Goal: Task Accomplishment & Management: Use online tool/utility

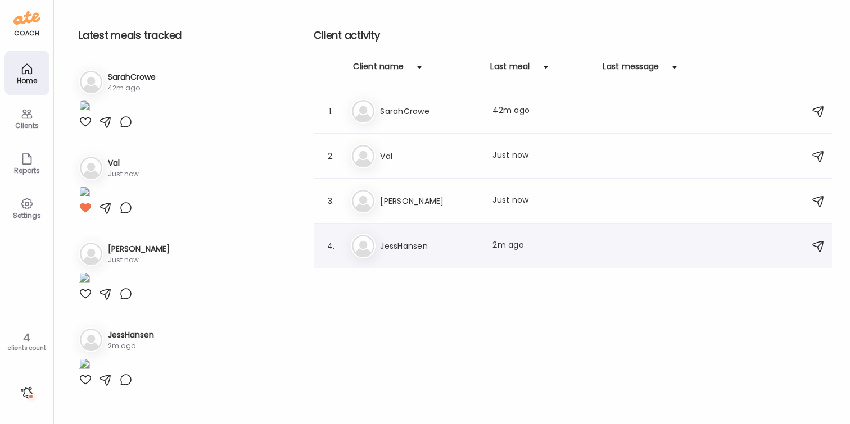
click at [414, 236] on div "Je JessHansen Last meal: 2m ago" at bounding box center [574, 246] width 447 height 25
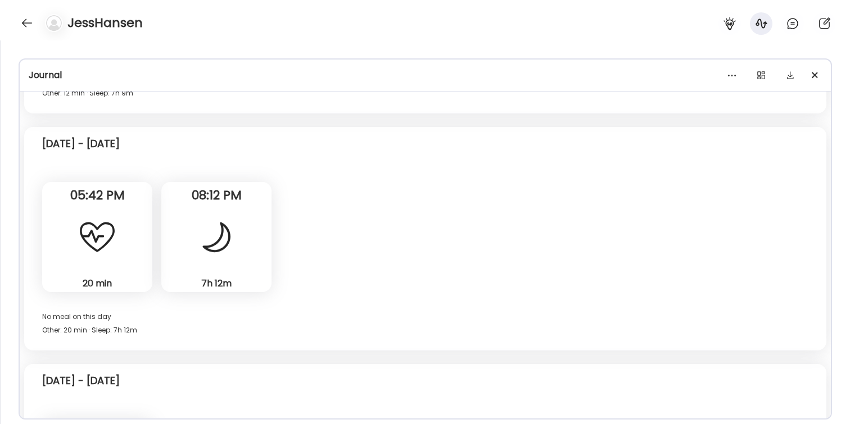
scroll to position [2243, 0]
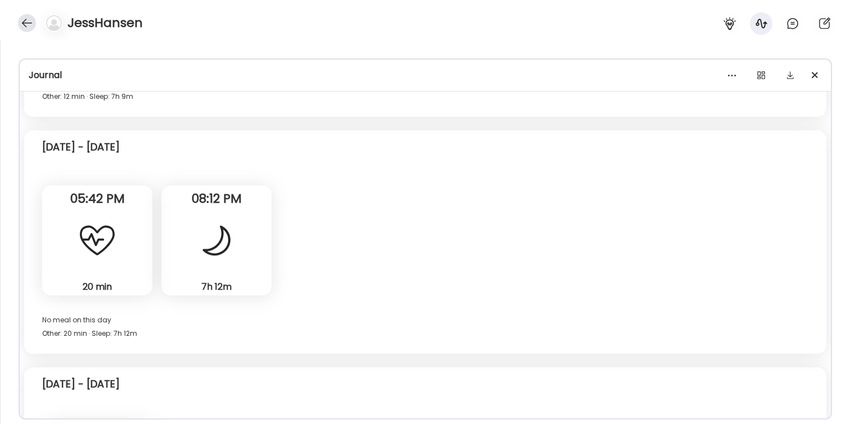
click at [25, 19] on div at bounding box center [27, 23] width 18 height 18
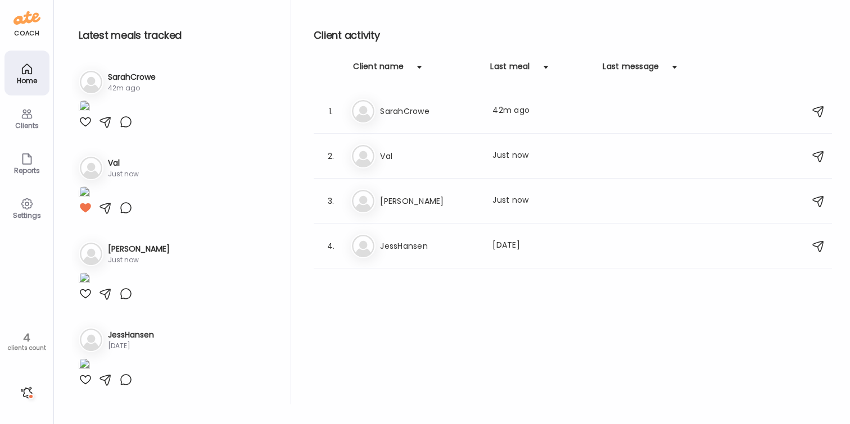
click at [27, 162] on icon at bounding box center [26, 158] width 13 height 13
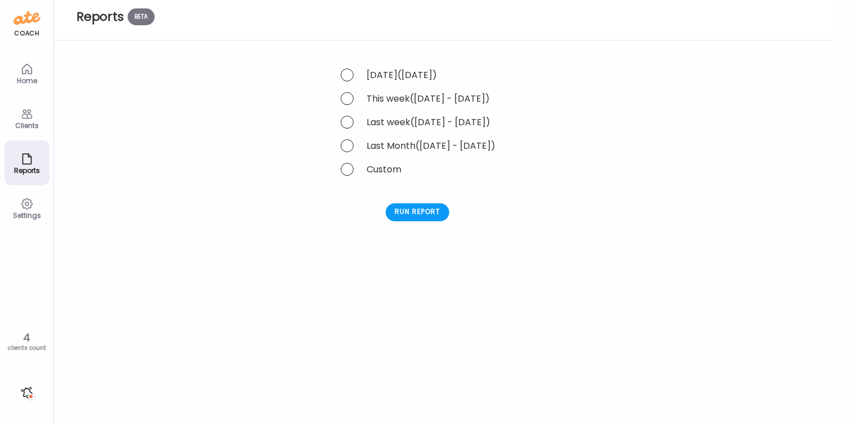
click at [345, 124] on span at bounding box center [347, 122] width 13 height 13
click at [345, 165] on span at bounding box center [347, 169] width 13 height 13
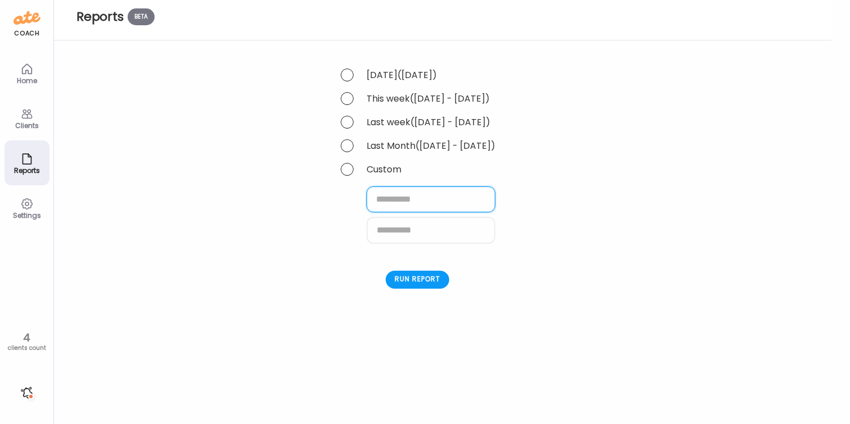
click at [406, 203] on input "text" at bounding box center [430, 200] width 129 height 26
type input "**********"
click at [406, 233] on input "text" at bounding box center [430, 231] width 129 height 26
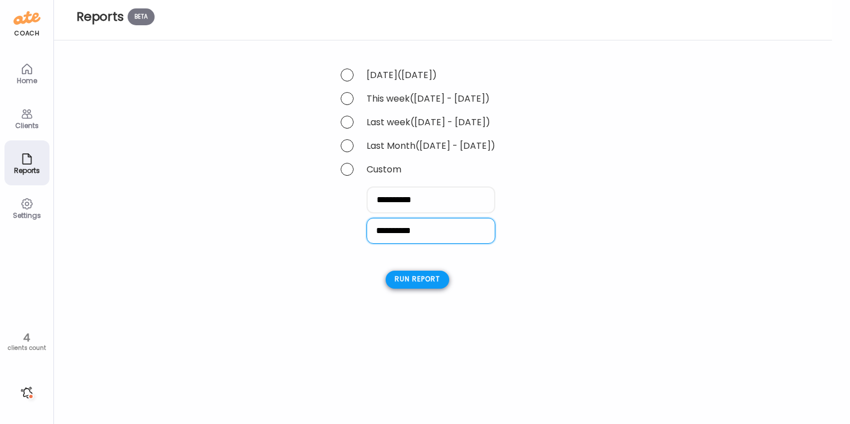
type input "**********"
click at [432, 282] on div "Run report" at bounding box center [418, 281] width 64 height 18
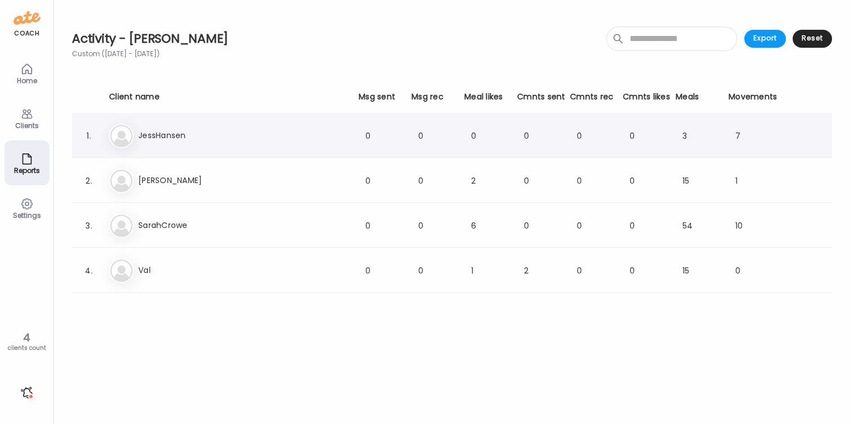
click at [224, 143] on div "[PERSON_NAME] JessHansen 0 0 0 0 0 0 3 7" at bounding box center [467, 136] width 716 height 28
click at [260, 130] on div "[PERSON_NAME] JessHansen 0 0 0 0 0 0 3 7" at bounding box center [467, 136] width 716 height 28
click at [685, 138] on div "3" at bounding box center [701, 135] width 39 height 13
click at [737, 135] on div "7" at bounding box center [754, 135] width 39 height 13
click at [772, 37] on div "Export" at bounding box center [765, 39] width 42 height 18
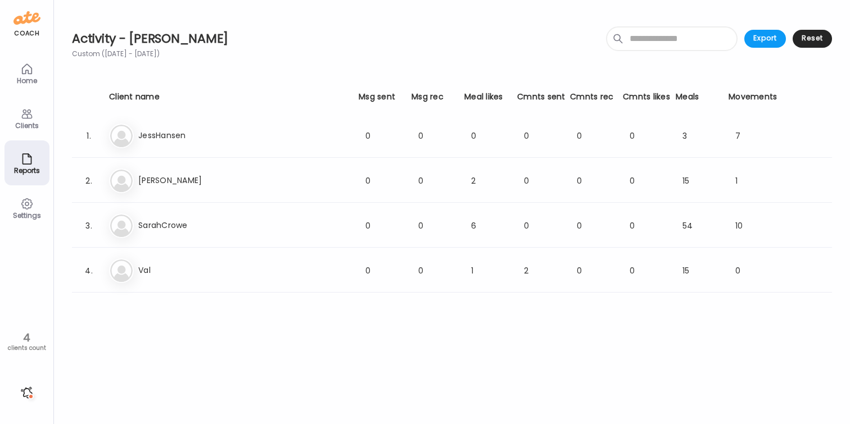
click at [30, 70] on icon at bounding box center [26, 68] width 13 height 13
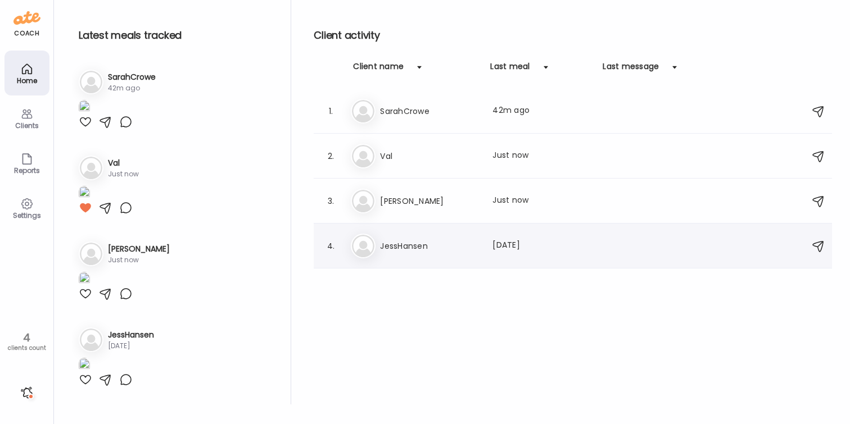
click at [424, 248] on h3 "JessHansen" at bounding box center [429, 245] width 99 height 13
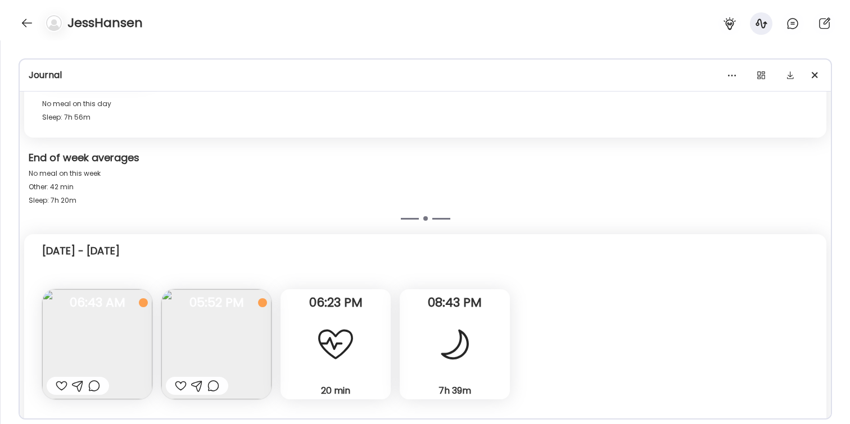
scroll to position [3438, 0]
